Goal: Information Seeking & Learning: Learn about a topic

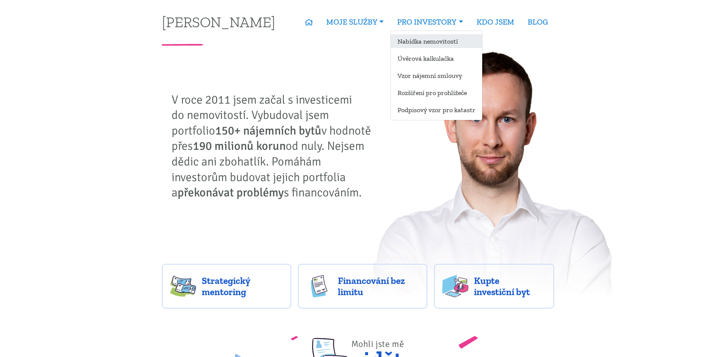
click at [427, 41] on link "Nabídka nemovitostí" at bounding box center [436, 41] width 91 height 14
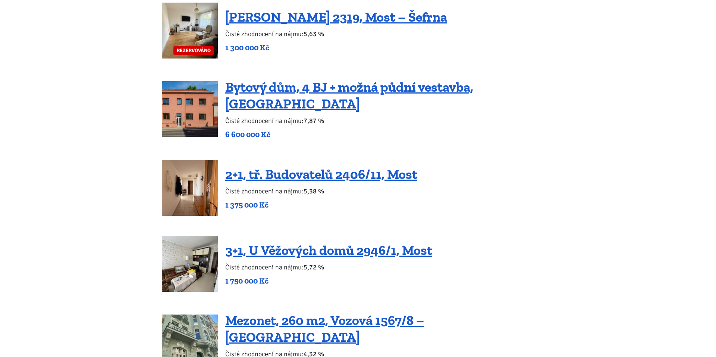
scroll to position [591, 0]
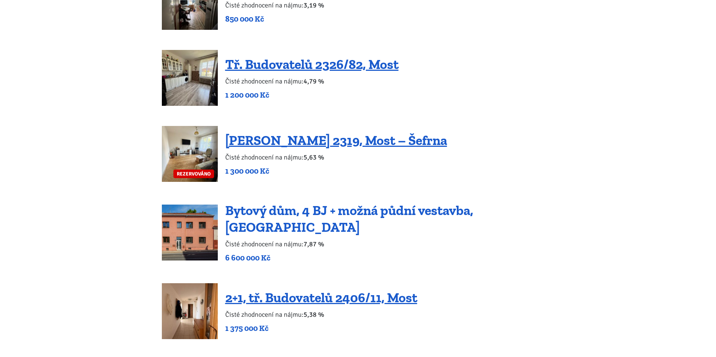
click at [296, 215] on link "Bytový dům, 4 BJ + možná půdní vestavba, [GEOGRAPHIC_DATA]" at bounding box center [349, 218] width 248 height 33
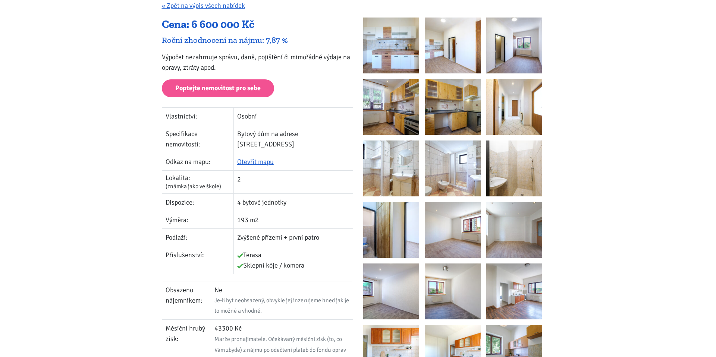
scroll to position [125, 0]
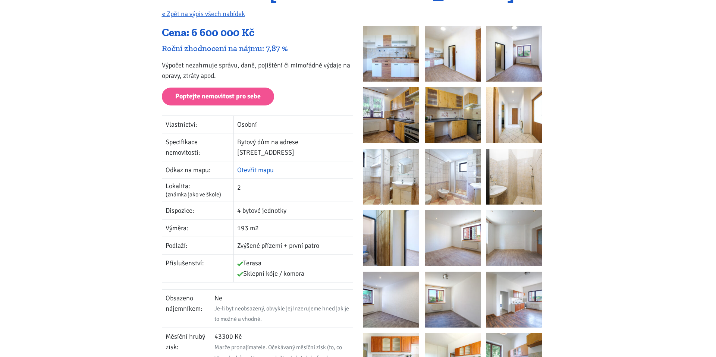
click at [260, 166] on link "Otevřít mapu" at bounding box center [255, 170] width 37 height 8
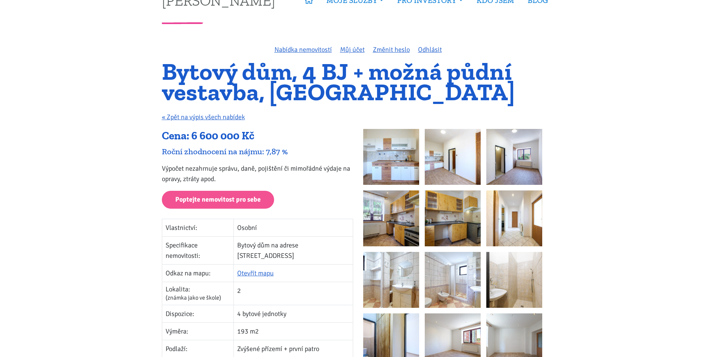
scroll to position [0, 0]
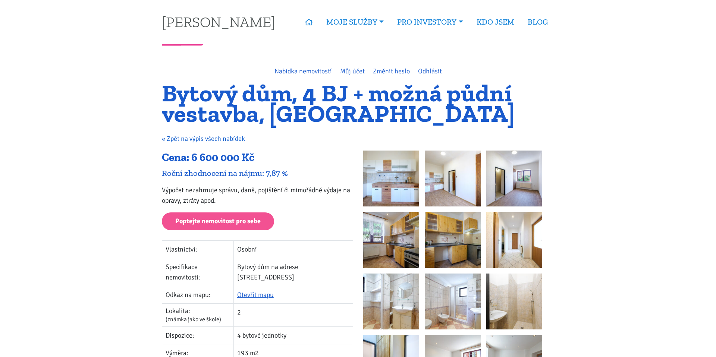
click at [214, 135] on link "« Zpět na výpis všech nabídek" at bounding box center [203, 139] width 83 height 8
